Goal: Navigation & Orientation: Find specific page/section

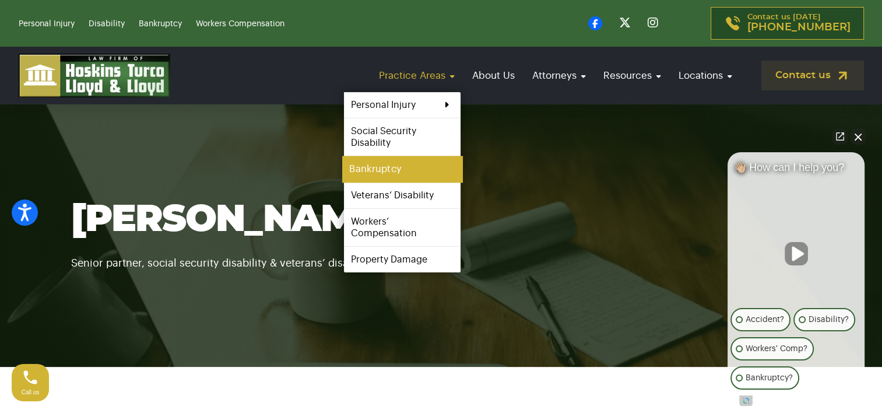
click at [403, 167] on link "Bankruptcy" at bounding box center [402, 169] width 120 height 26
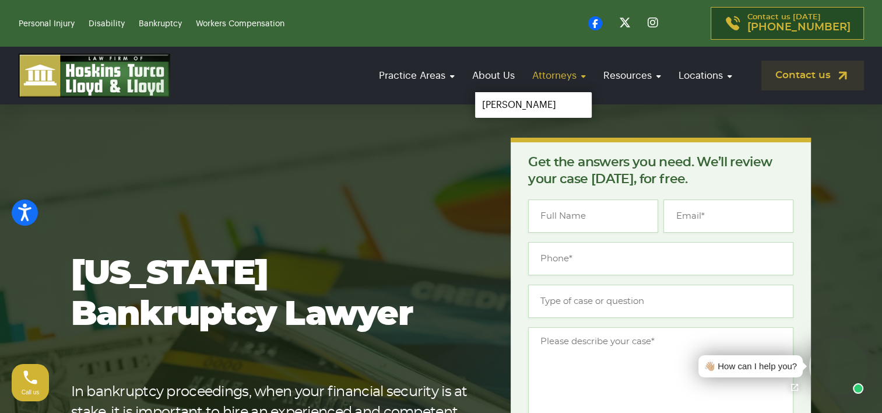
click at [549, 75] on link "Attorneys" at bounding box center [559, 75] width 65 height 33
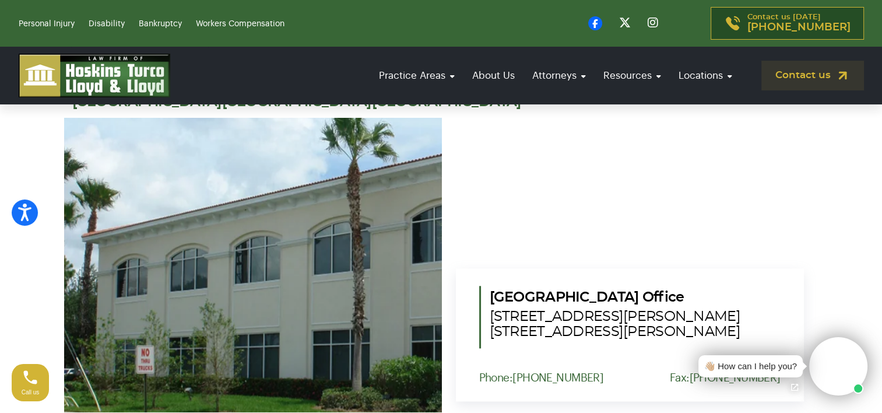
scroll to position [933, 0]
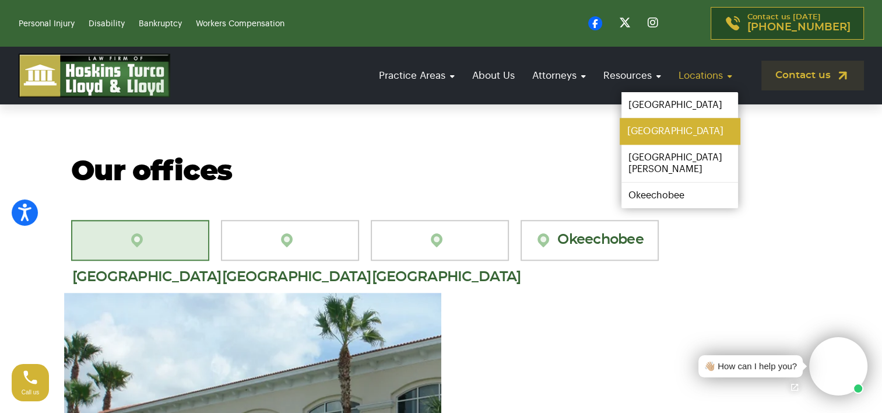
click at [672, 129] on link "[GEOGRAPHIC_DATA]" at bounding box center [680, 131] width 120 height 26
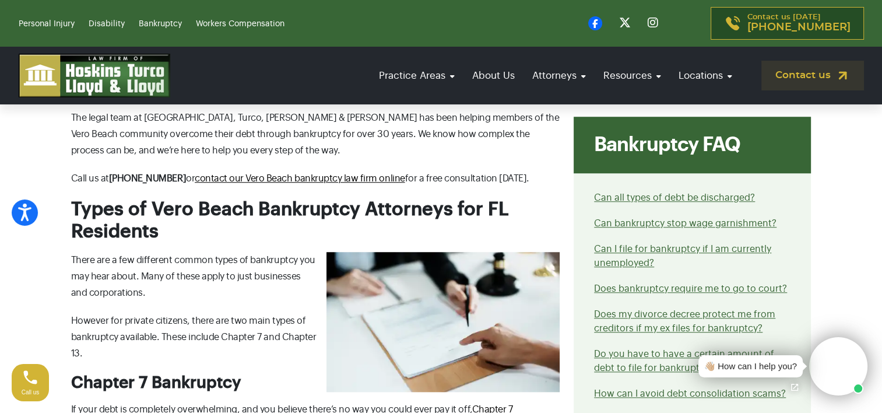
scroll to position [875, 0]
